Goal: Transaction & Acquisition: Purchase product/service

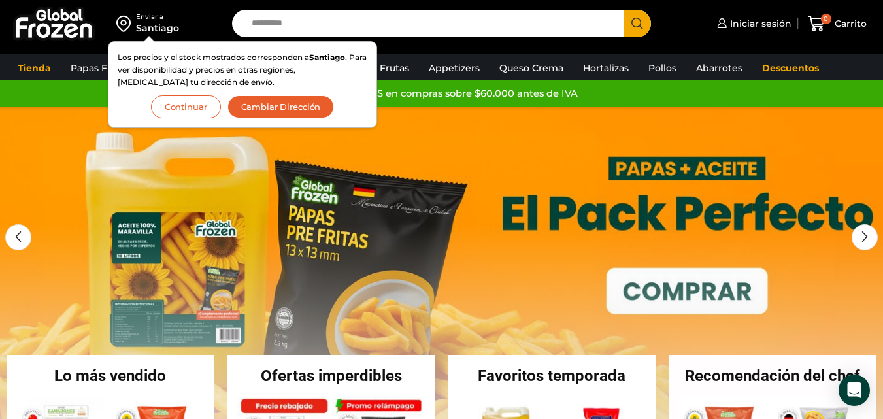
click at [184, 109] on button "Continuar" at bounding box center [186, 106] width 70 height 23
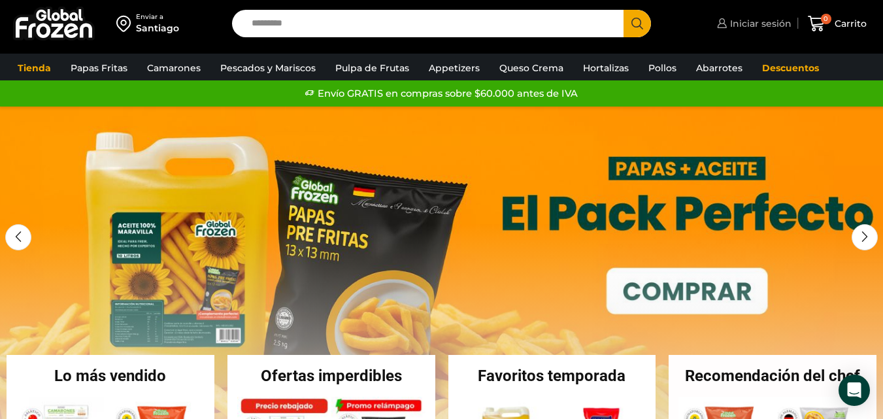
click at [741, 26] on span "Iniciar sesión" at bounding box center [759, 23] width 65 height 13
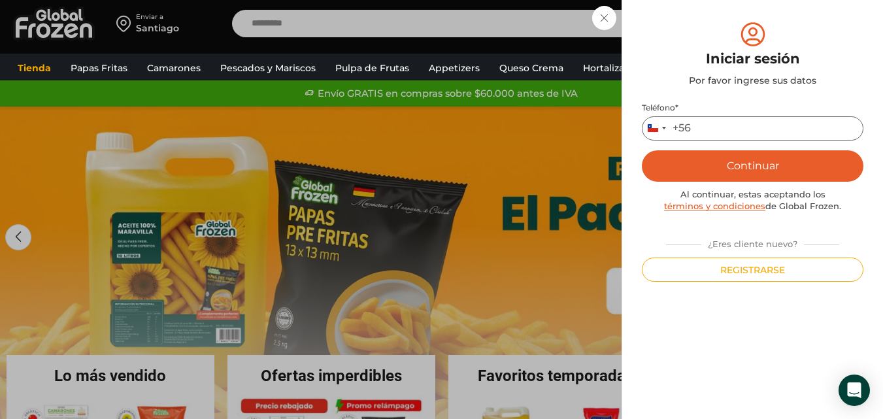
click at [742, 124] on input "Teléfono *" at bounding box center [753, 128] width 222 height 24
type input "*********"
click at [754, 165] on button "Continuar" at bounding box center [753, 165] width 222 height 31
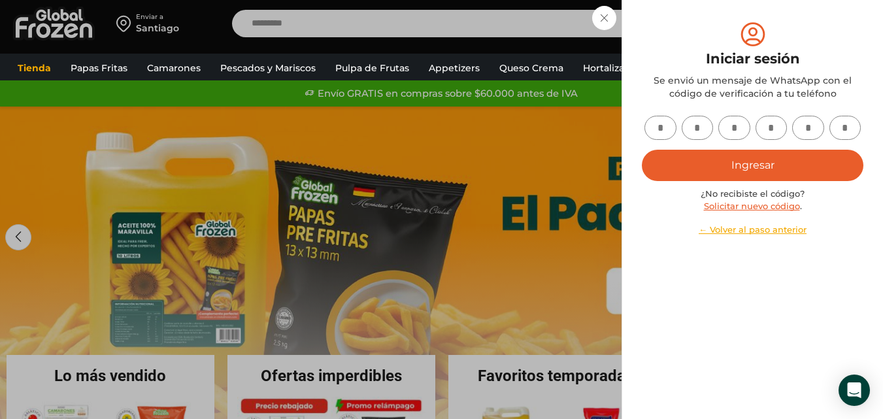
click at [659, 131] on input "text" at bounding box center [660, 128] width 32 height 24
type input "*"
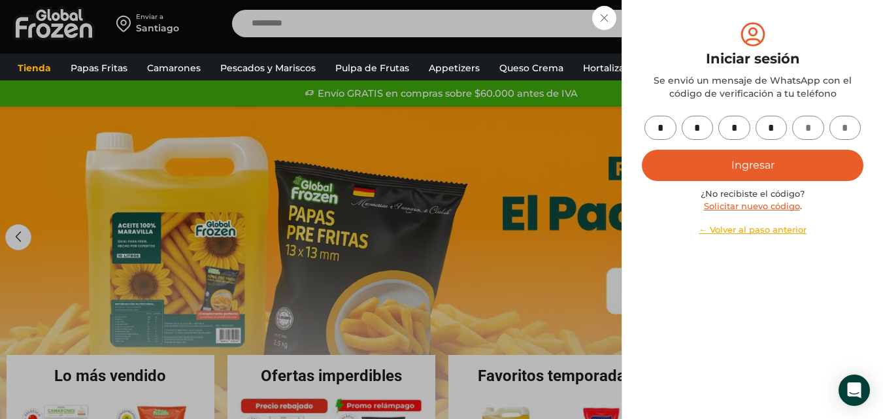
type input "*"
click at [716, 168] on button "Ingresar" at bounding box center [753, 165] width 222 height 31
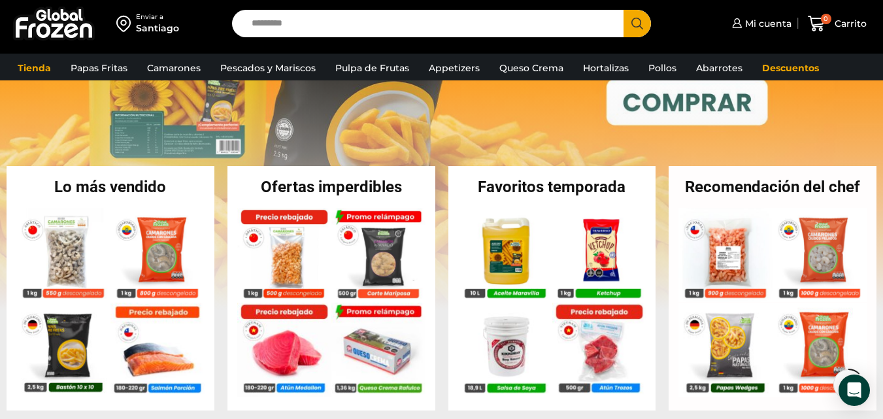
scroll to position [196, 0]
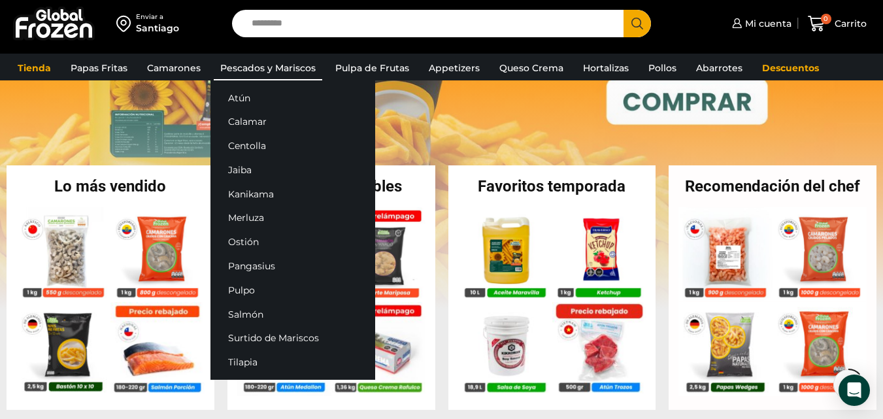
click at [250, 68] on link "Pescados y Mariscos" at bounding box center [268, 68] width 108 height 25
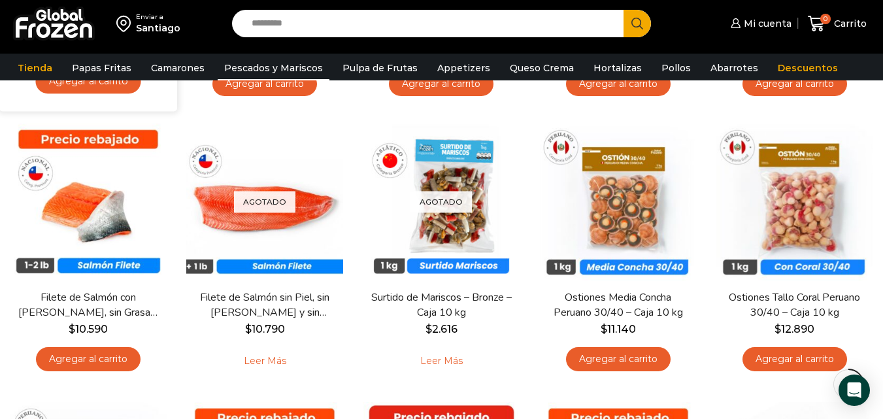
scroll to position [654, 0]
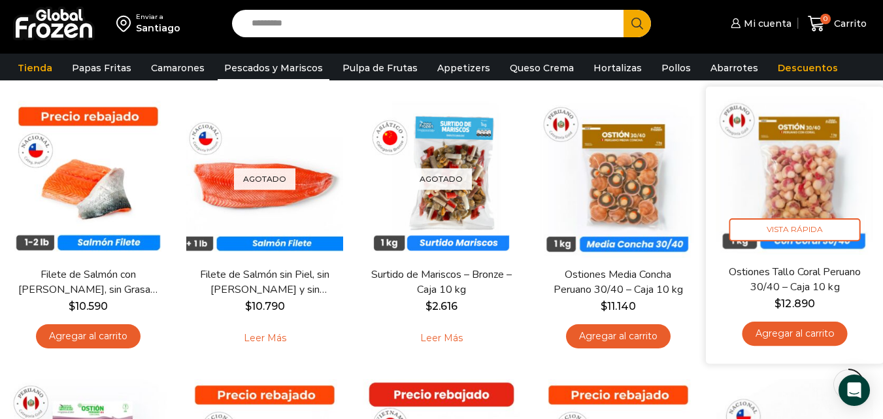
click at [801, 174] on img at bounding box center [795, 176] width 158 height 158
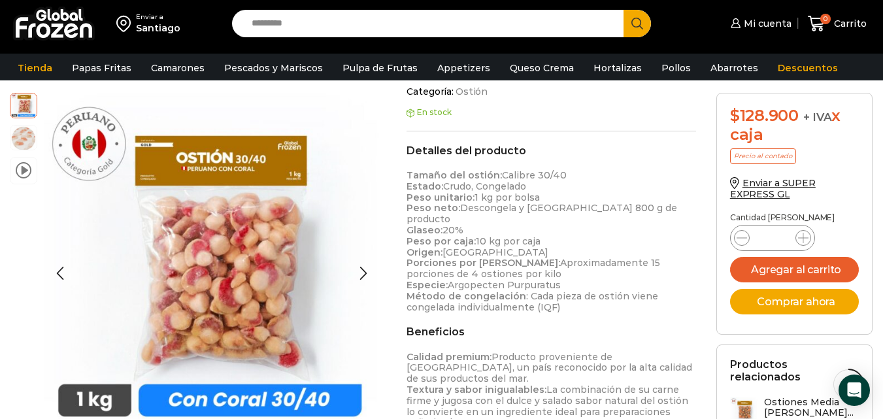
scroll to position [393, 0]
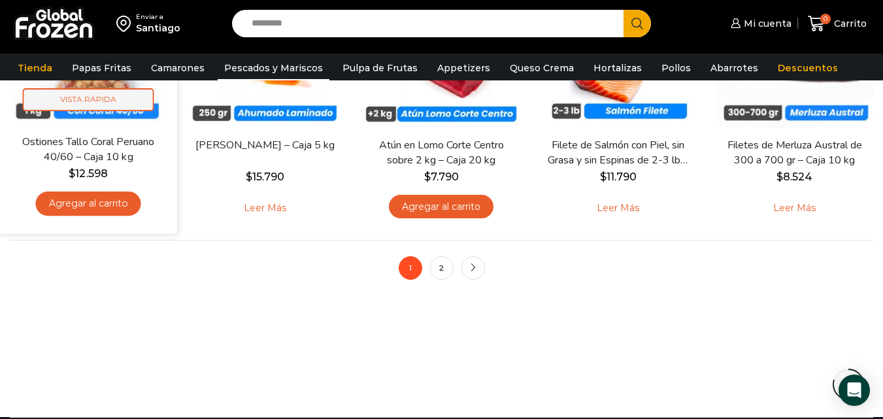
scroll to position [1104, 0]
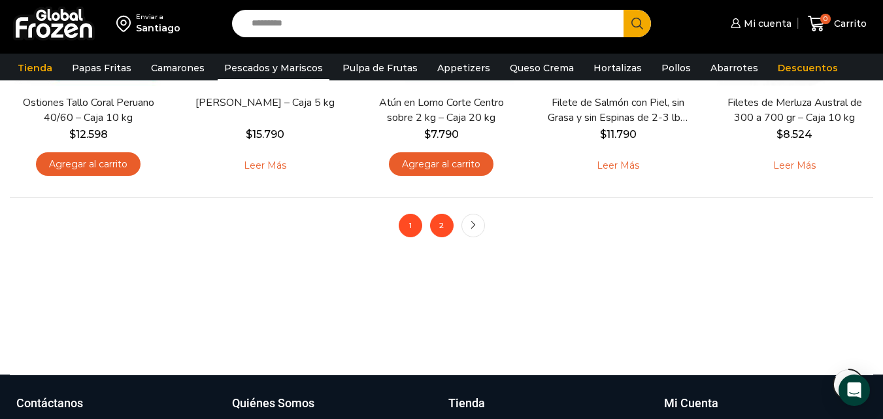
click at [439, 226] on link "2" at bounding box center [442, 226] width 24 height 24
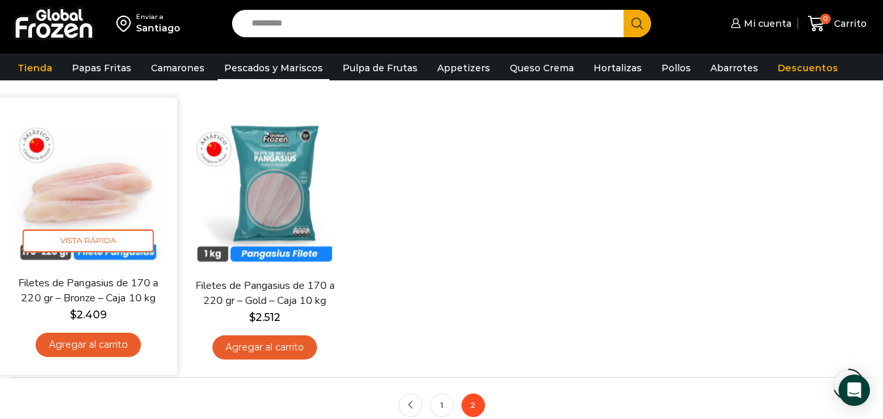
scroll to position [980, 0]
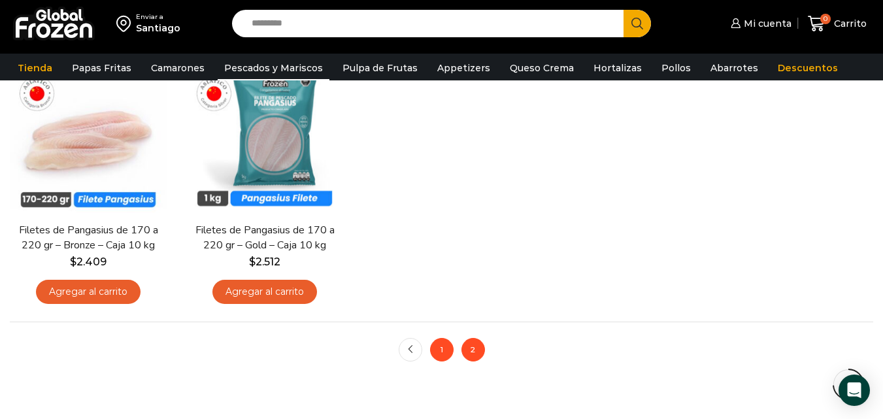
click at [435, 353] on link "1" at bounding box center [442, 350] width 24 height 24
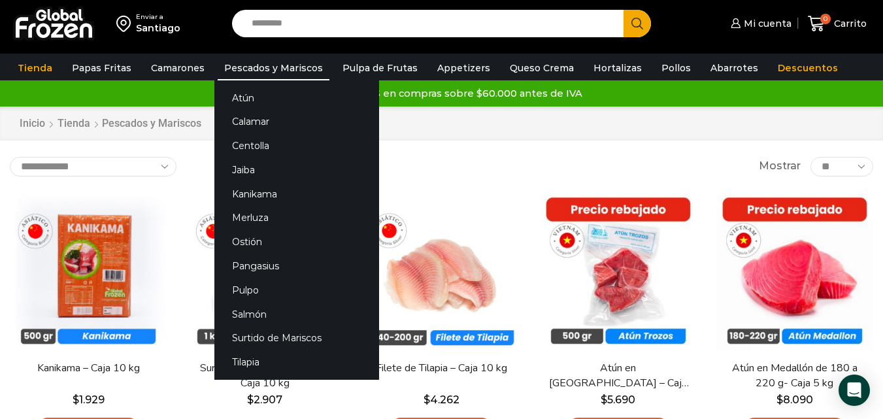
click at [254, 68] on link "Pescados y Mariscos" at bounding box center [274, 68] width 112 height 25
